Goal: Download file/media

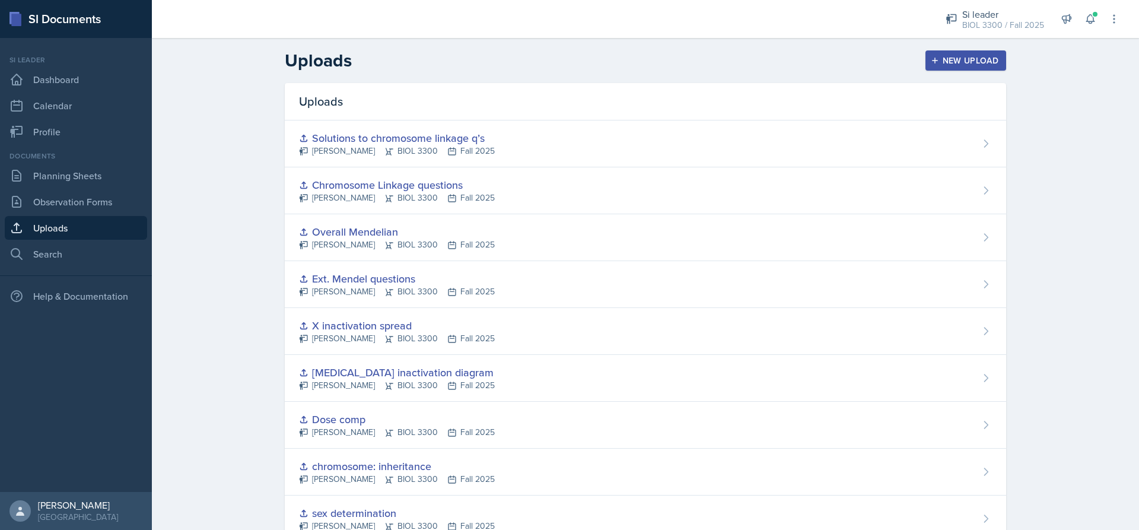
click at [749, 183] on div "Chromosome Linkage questions [PERSON_NAME] BIOL 3300 Fall 2025" at bounding box center [646, 190] width 722 height 47
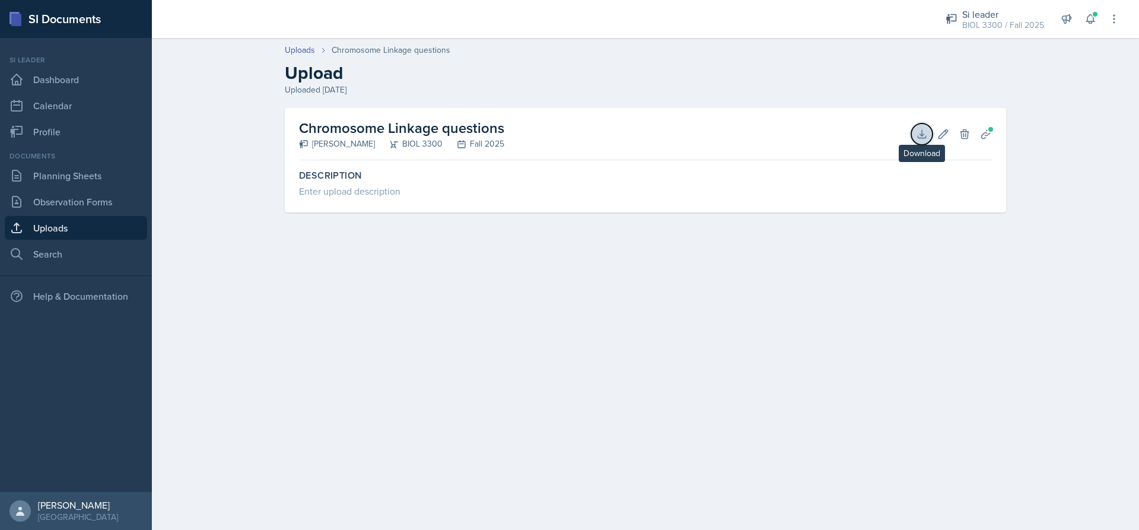
click at [929, 134] on button "Download" at bounding box center [922, 133] width 21 height 21
click at [105, 170] on link "Planning Sheets" at bounding box center [76, 176] width 142 height 24
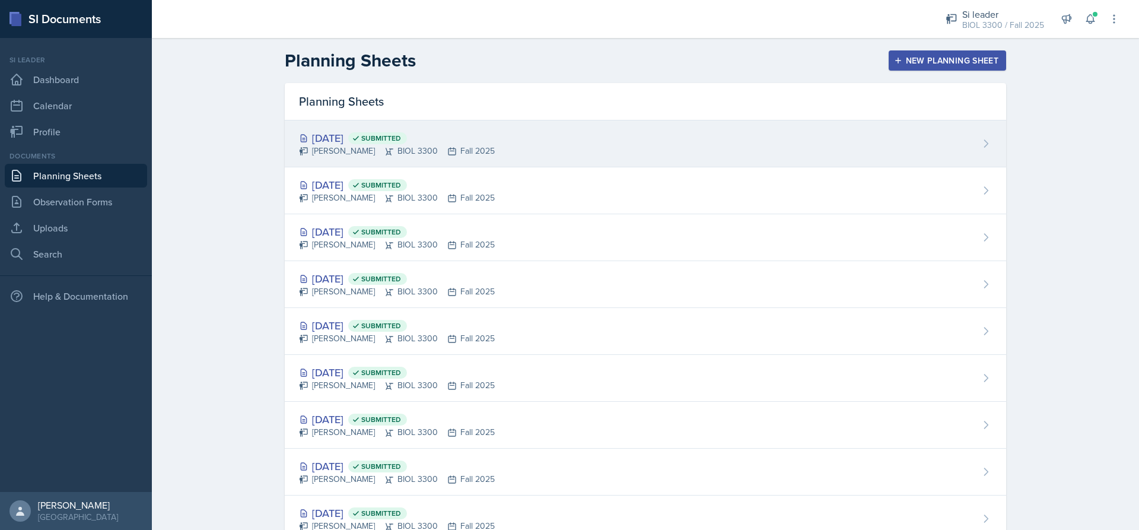
click at [465, 144] on div "[DATE] Submitted" at bounding box center [397, 138] width 196 height 16
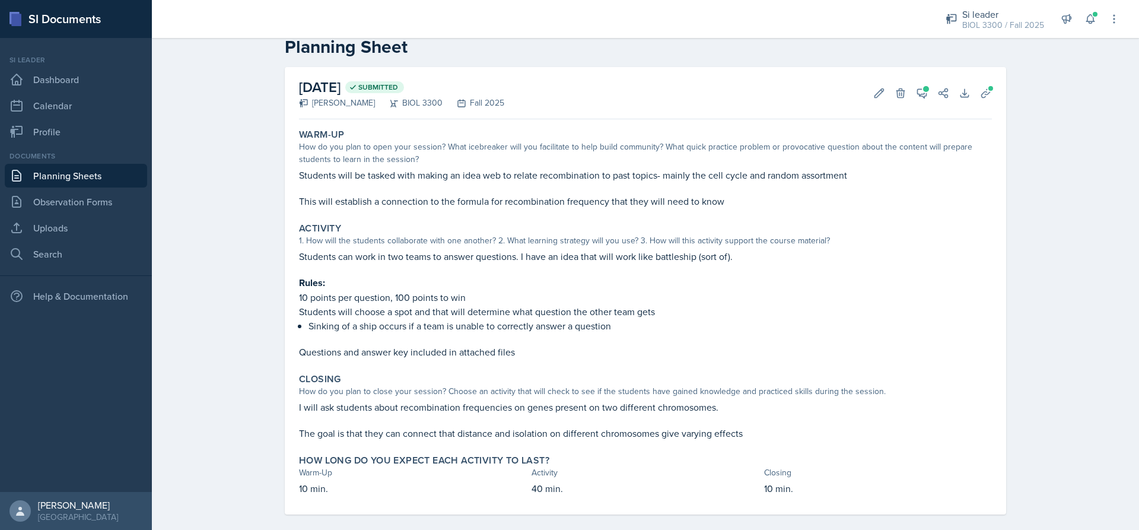
scroll to position [39, 0]
